Goal: Transaction & Acquisition: Subscribe to service/newsletter

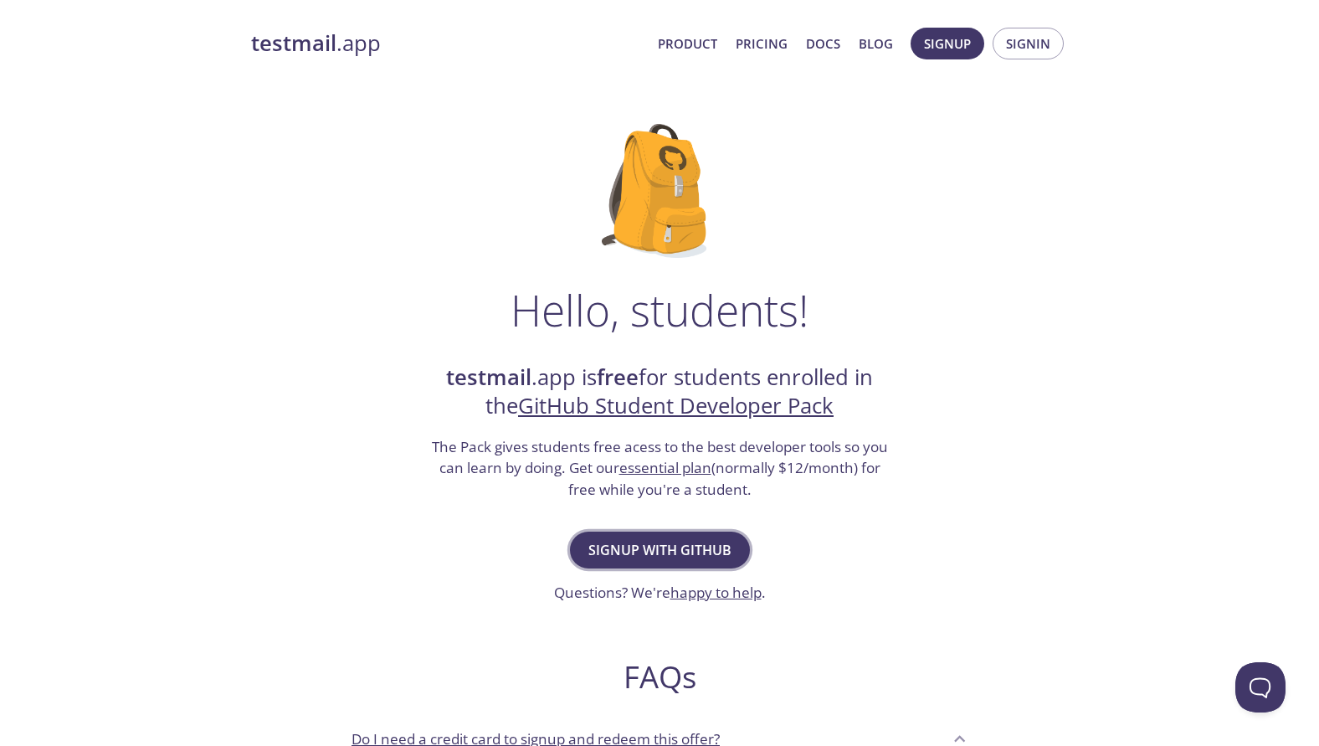
click at [655, 554] on span "Signup with GitHub" at bounding box center [659, 549] width 143 height 23
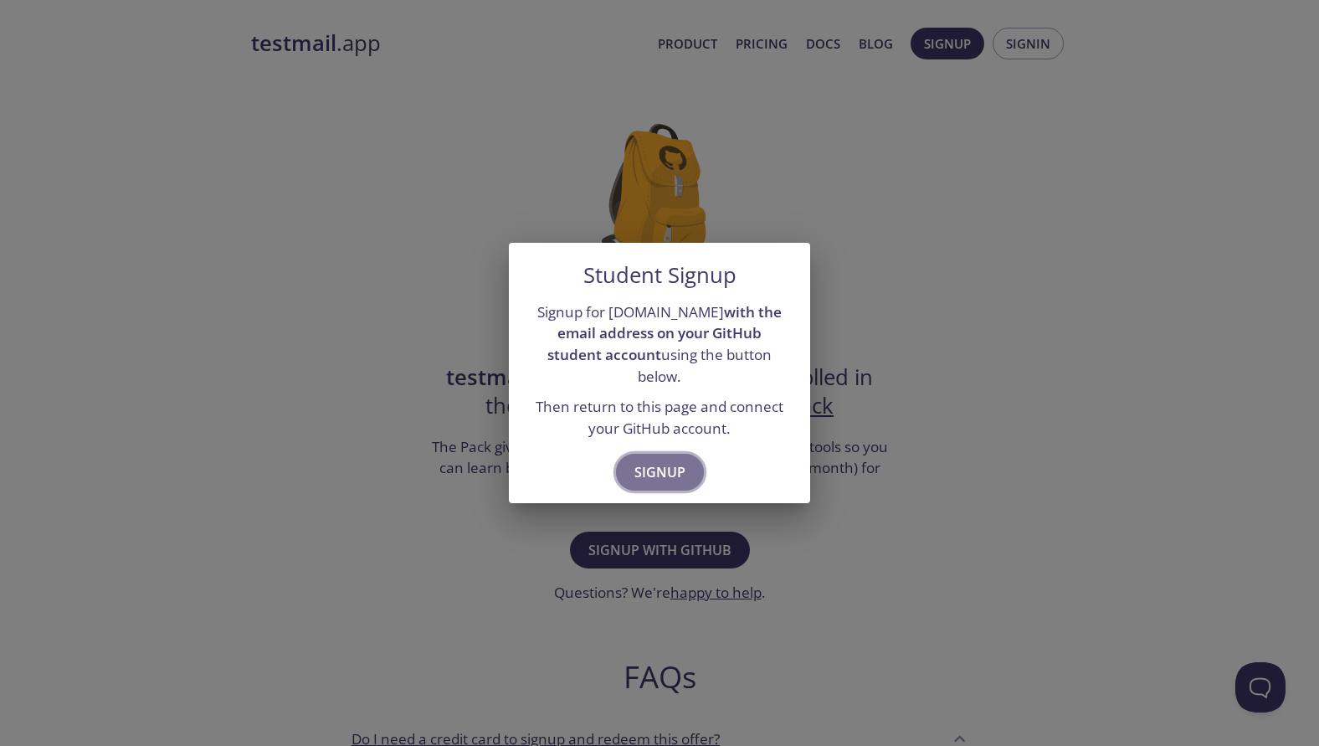
click at [637, 461] on span "Signup" at bounding box center [660, 471] width 51 height 23
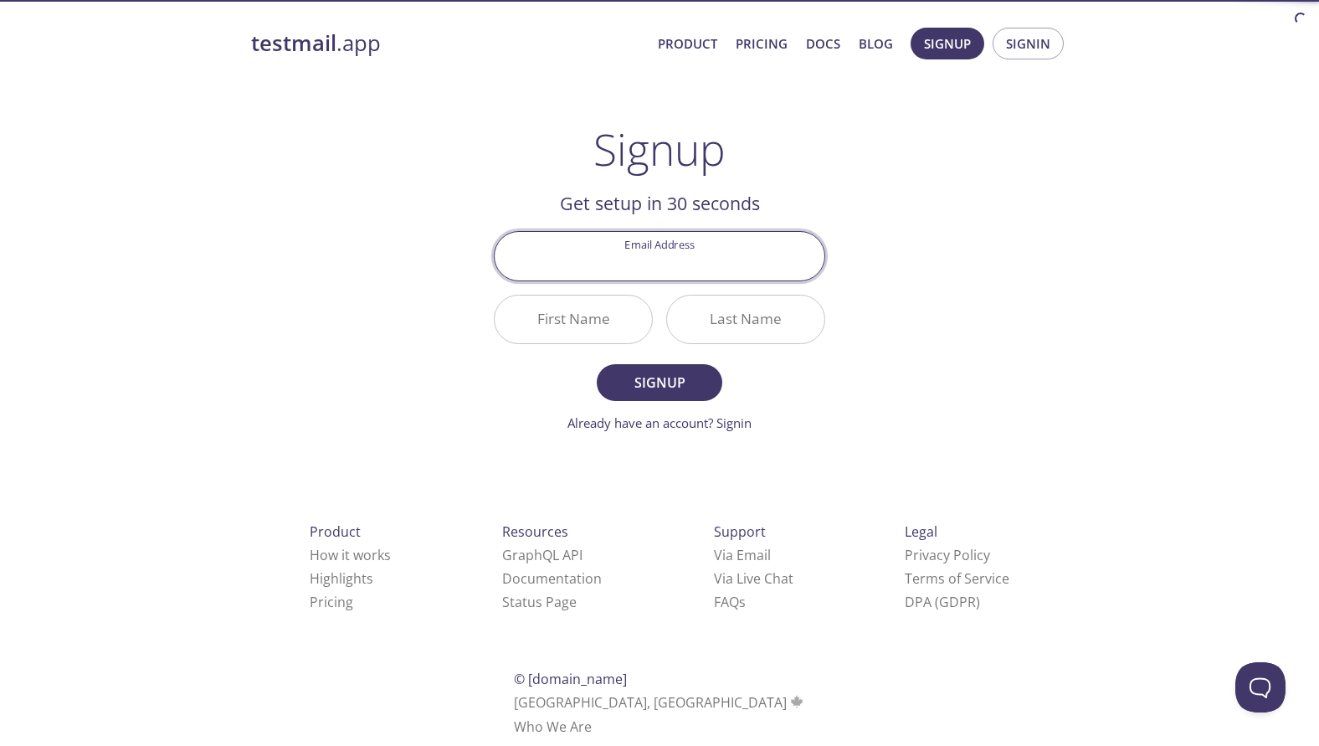
click at [674, 265] on input "Email Address" at bounding box center [660, 256] width 330 height 48
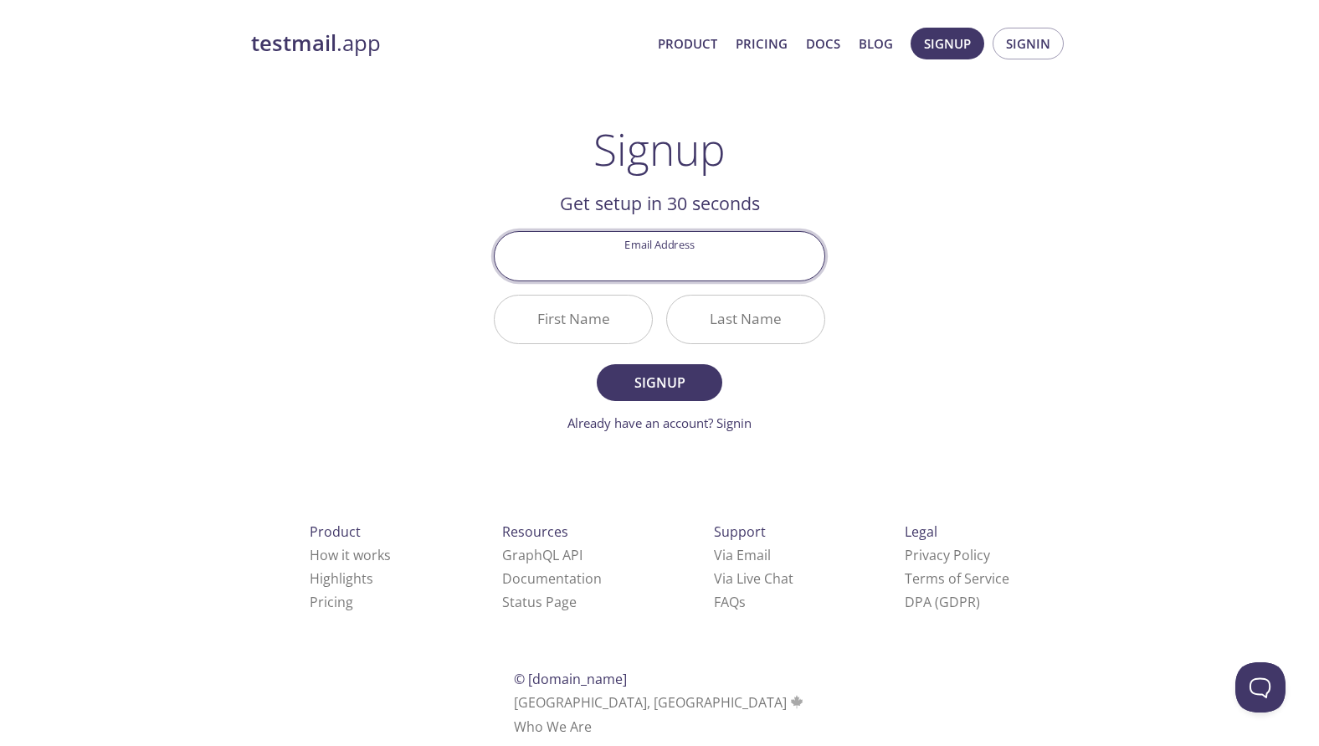
type input "[EMAIL_ADDRESS][DOMAIN_NAME]"
click at [613, 319] on input "First Name" at bounding box center [573, 319] width 157 height 48
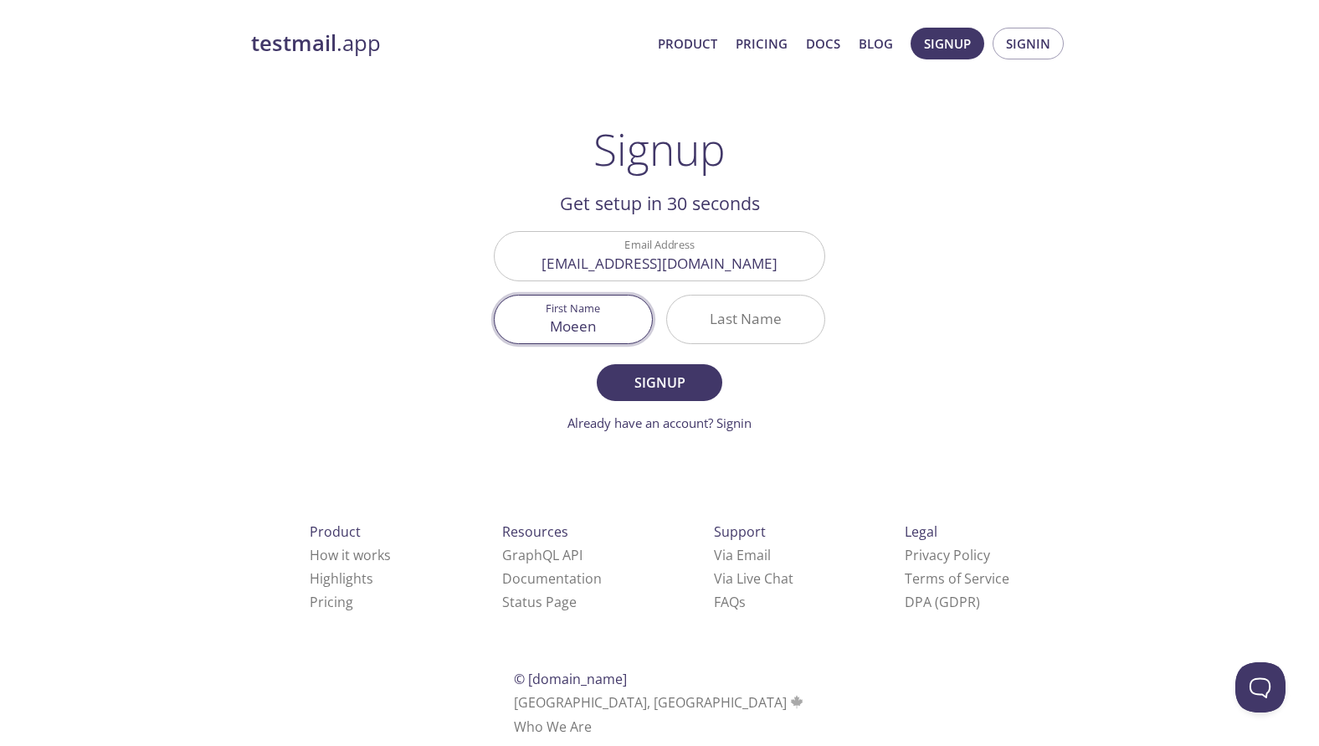
type input "Moeen"
type input "[PERSON_NAME]"
click at [643, 374] on span "Signup" at bounding box center [659, 382] width 89 height 23
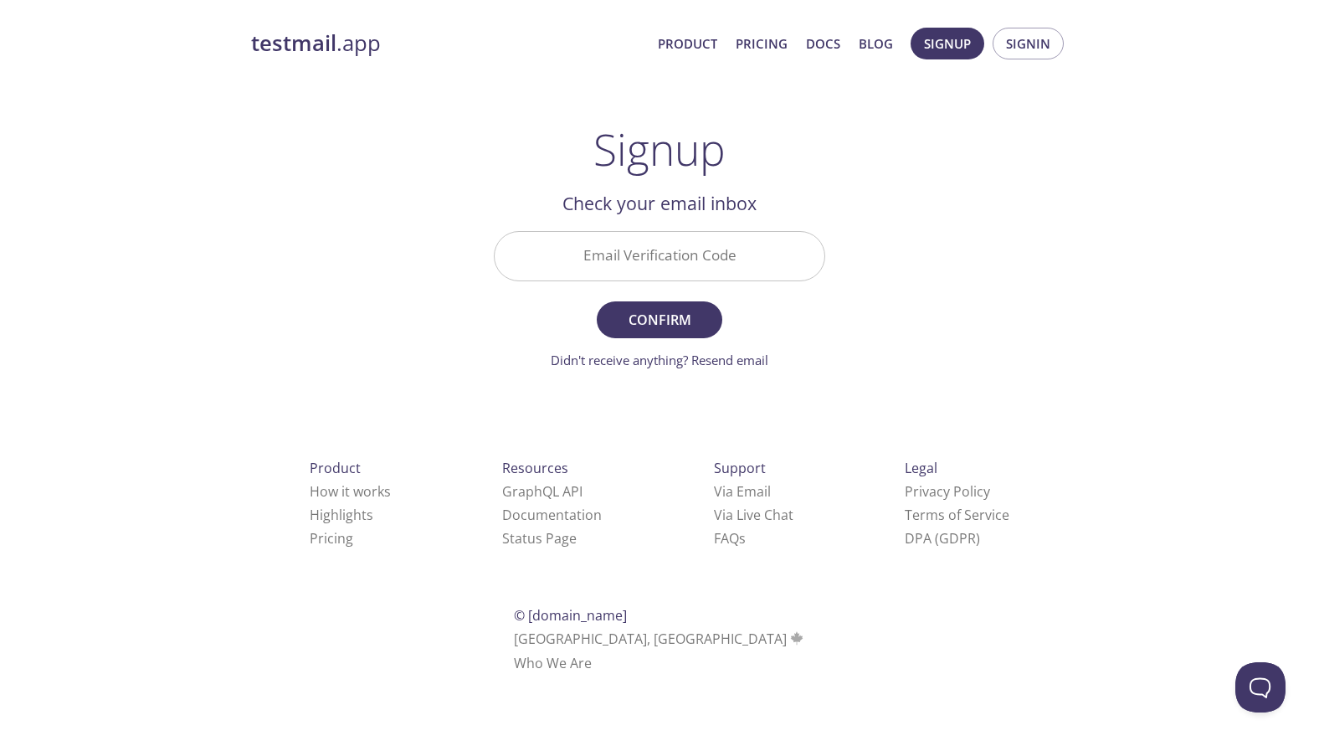
click at [619, 234] on input "Email Verification Code" at bounding box center [660, 256] width 330 height 48
type input "x"
paste input "TPHWH69"
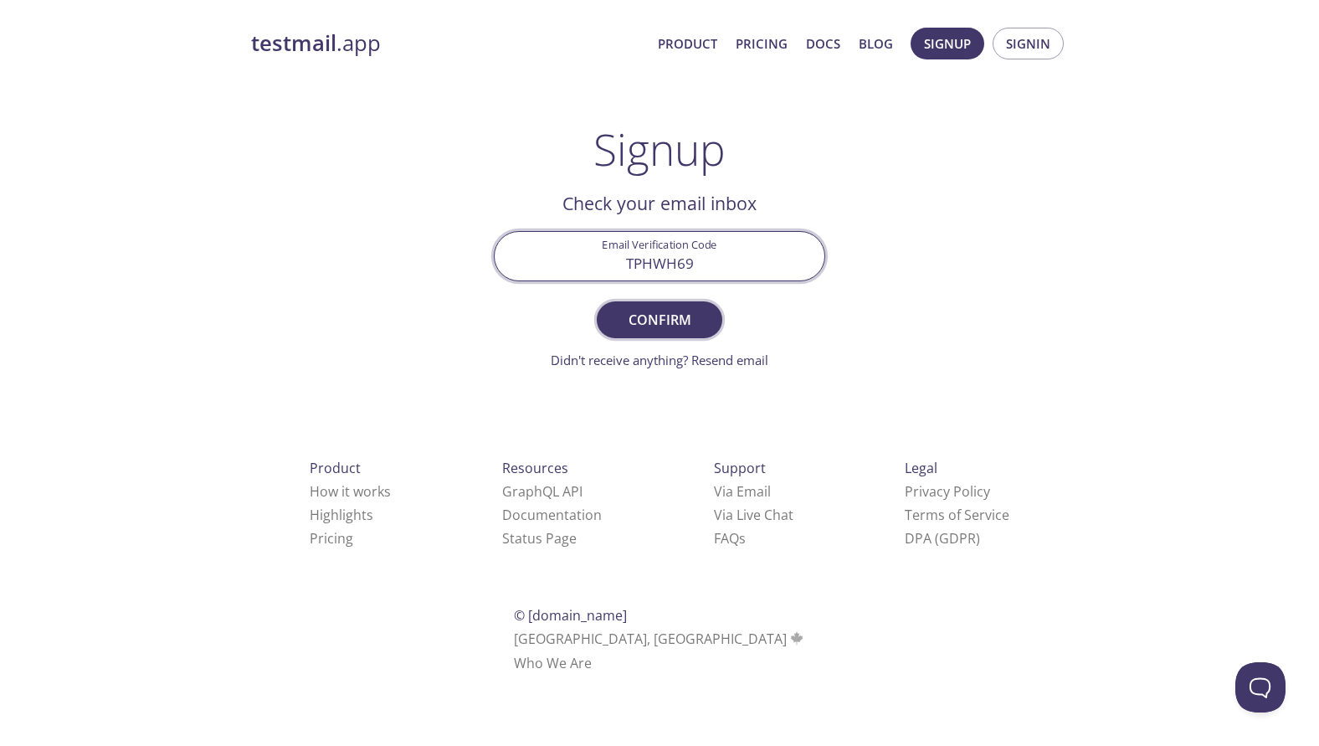
type input "TPHWH69"
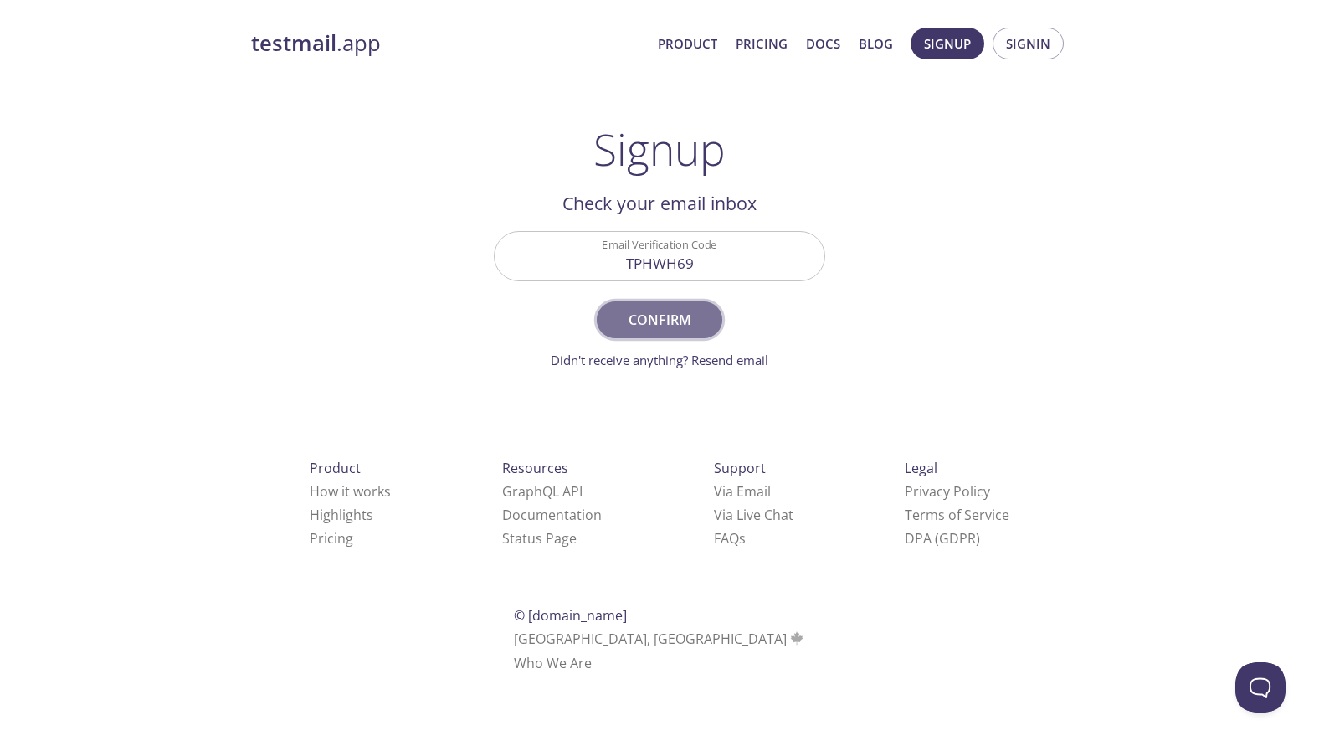
click at [644, 336] on button "Confirm" at bounding box center [660, 319] width 126 height 37
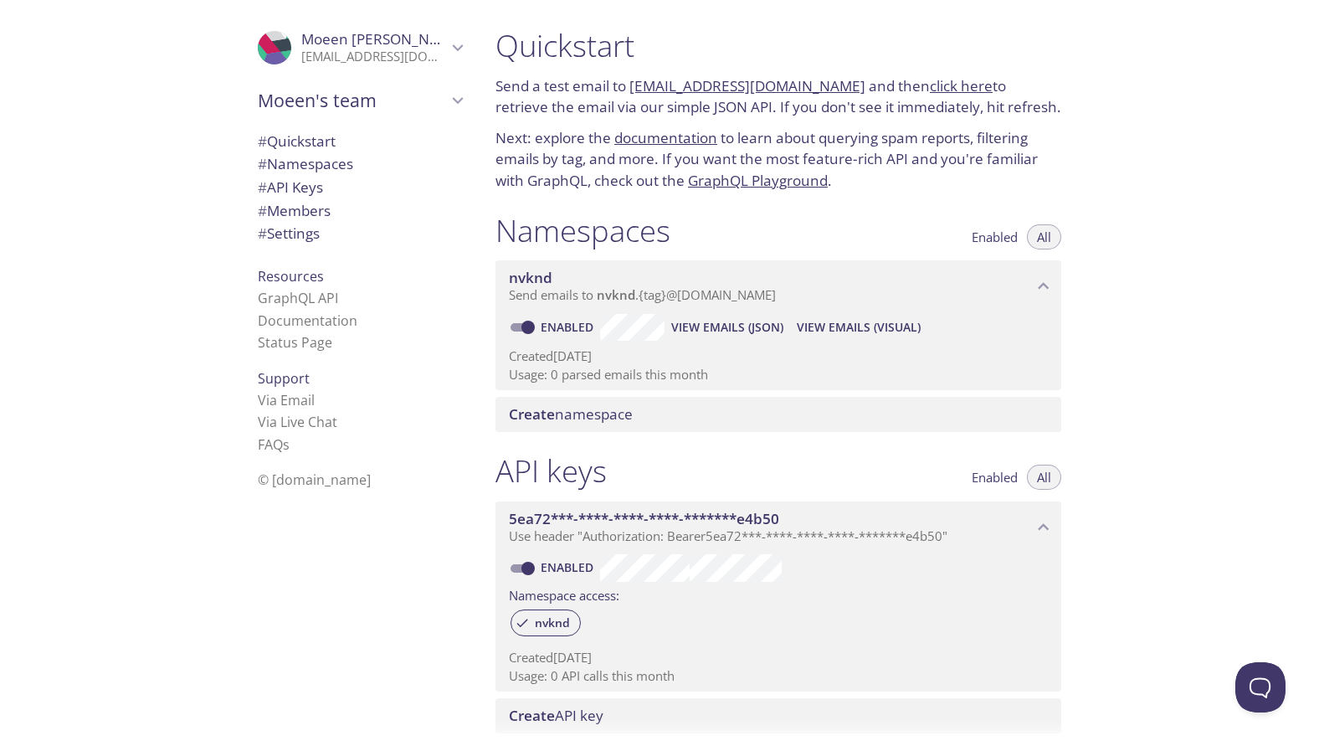
click at [459, 95] on icon "Moeen's team" at bounding box center [458, 101] width 22 height 22
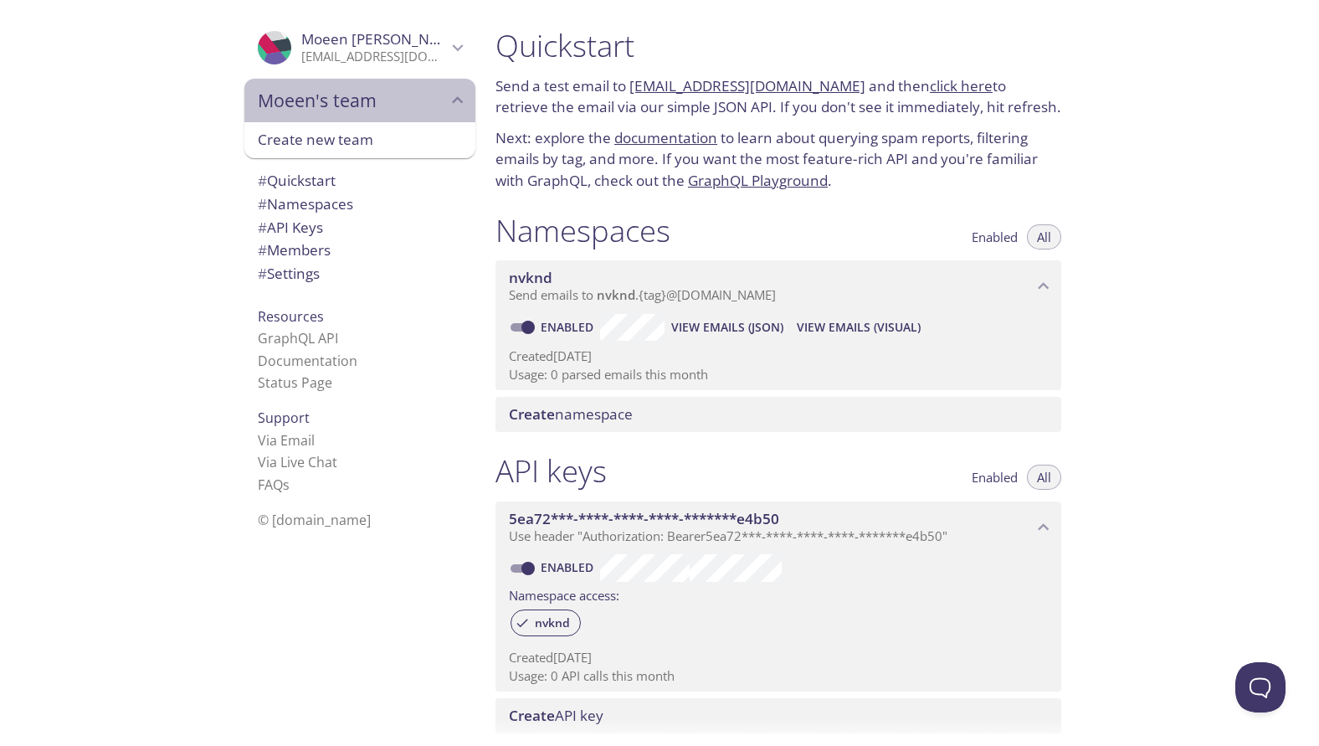
click at [453, 99] on icon "Moeen's team" at bounding box center [458, 101] width 22 height 22
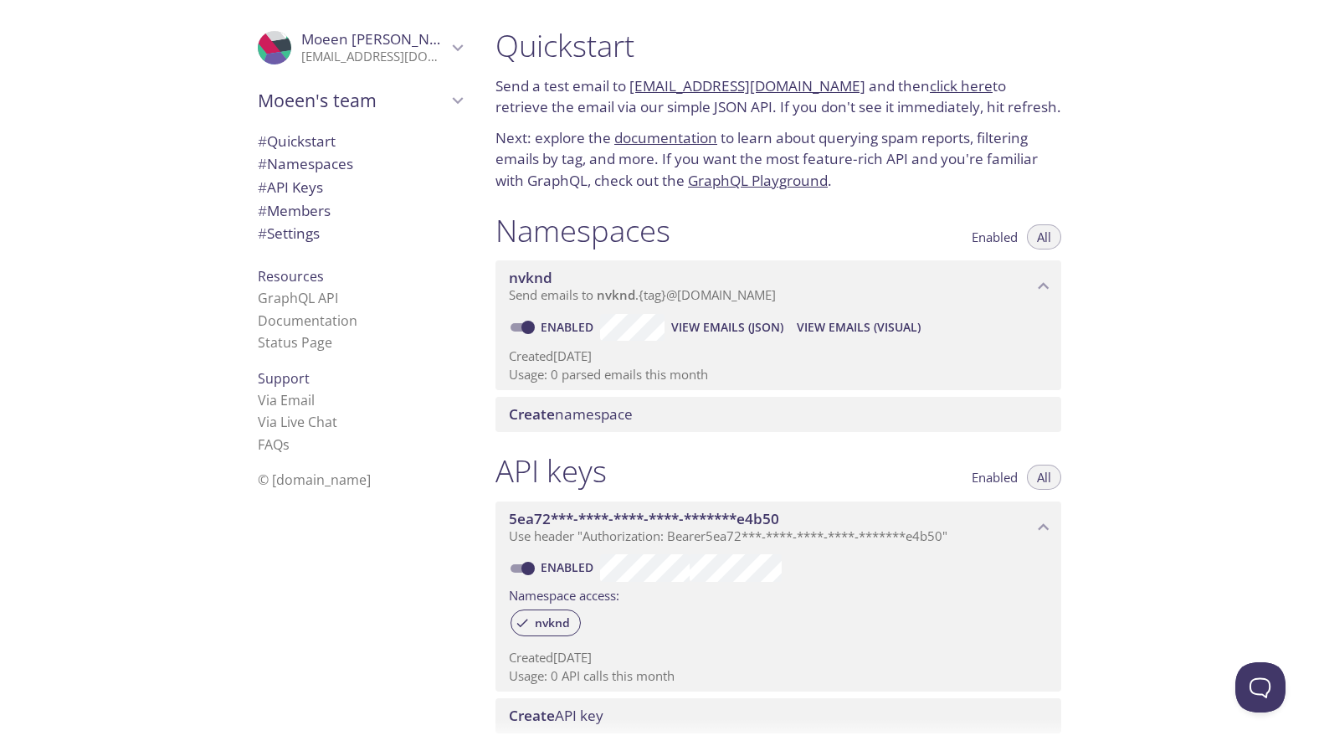
click at [299, 131] on span "# Quickstart" at bounding box center [297, 140] width 78 height 19
click at [295, 162] on span "# Namespaces" at bounding box center [305, 163] width 95 height 19
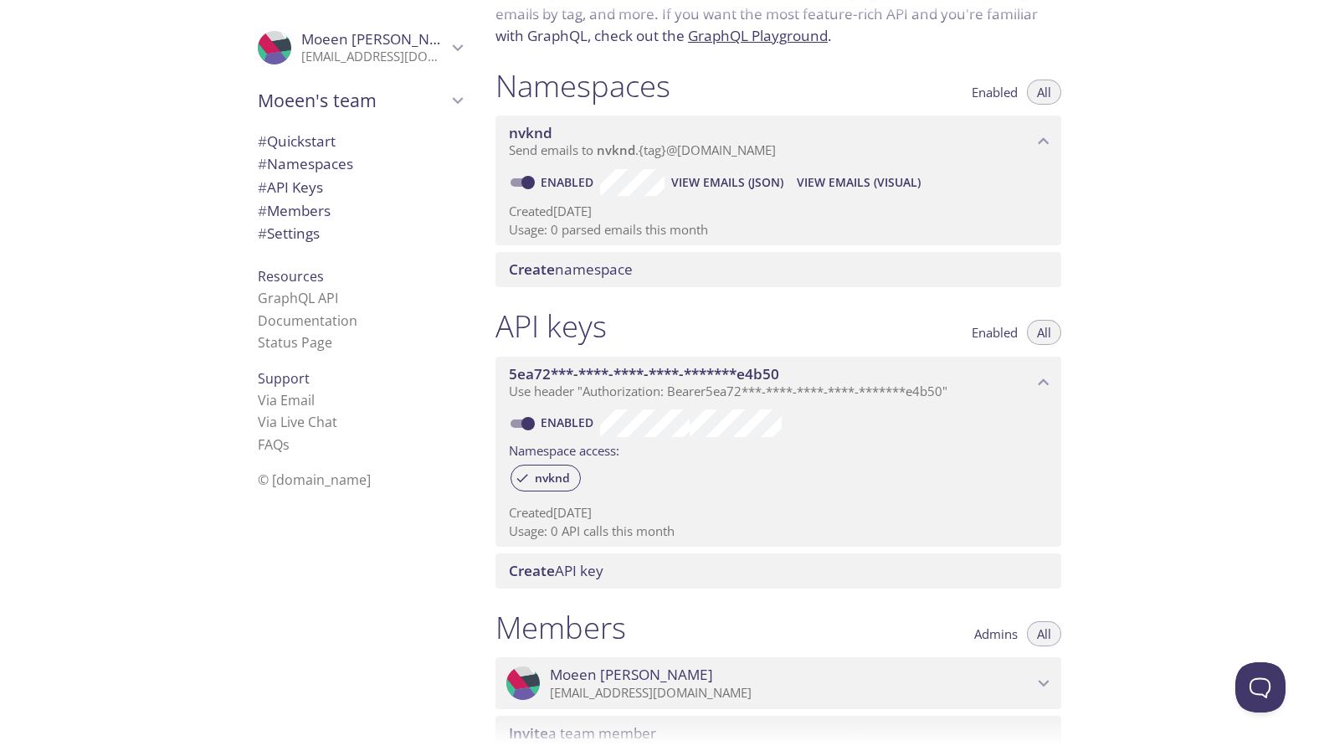
scroll to position [109, 0]
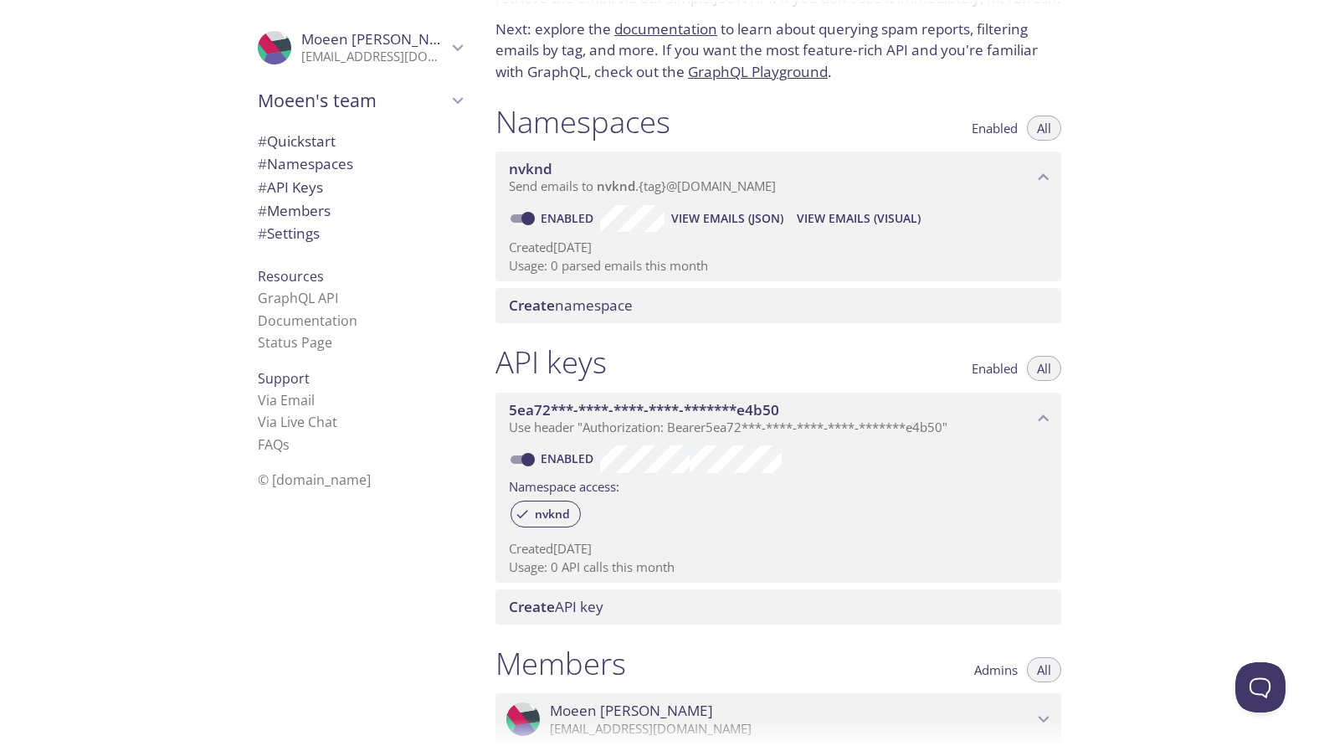
click at [1120, 356] on div "Quickstart Send a test email to nvknd.test@inbox.testmail.app and then click he…" at bounding box center [900, 373] width 837 height 746
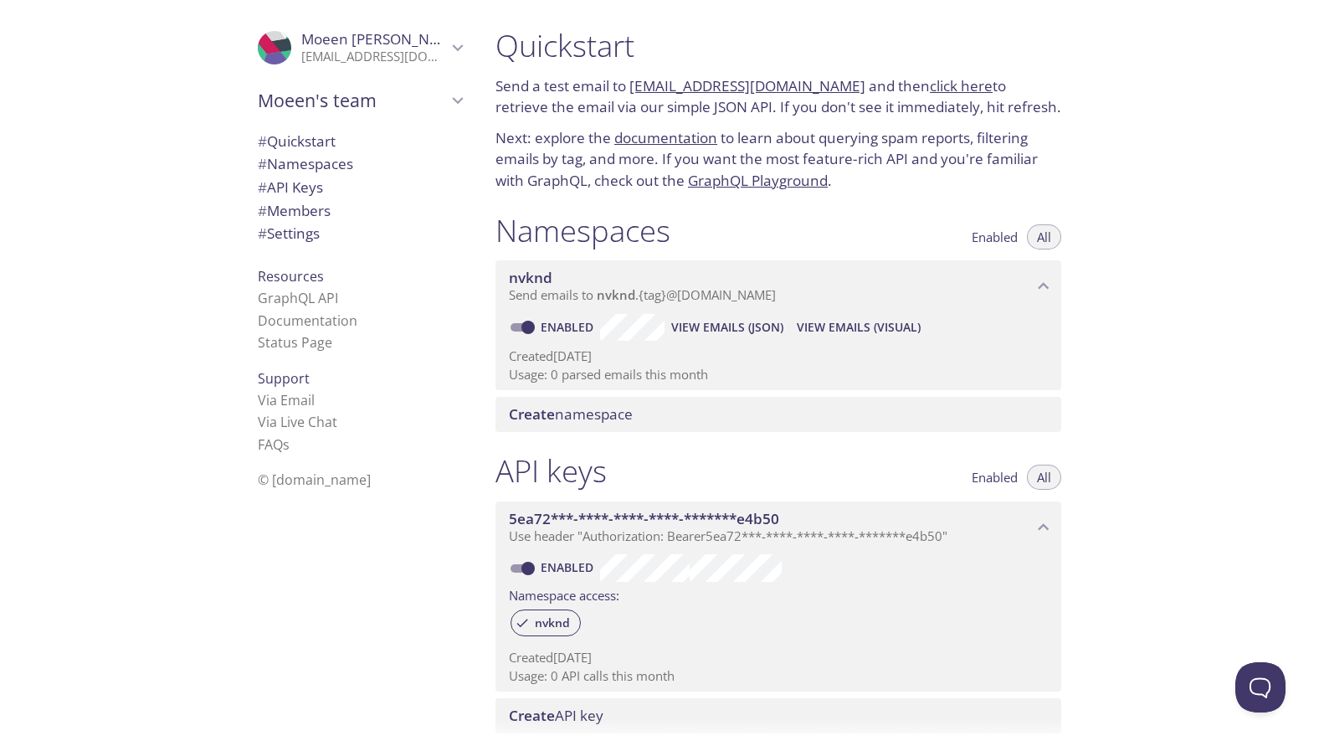
click at [948, 89] on link "click here" at bounding box center [961, 85] width 63 height 19
click at [1083, 147] on div "Quickstart Send a test email to nvknd.test@inbox.testmail.app and then click he…" at bounding box center [785, 373] width 606 height 746
